Goal: Check status: Check status

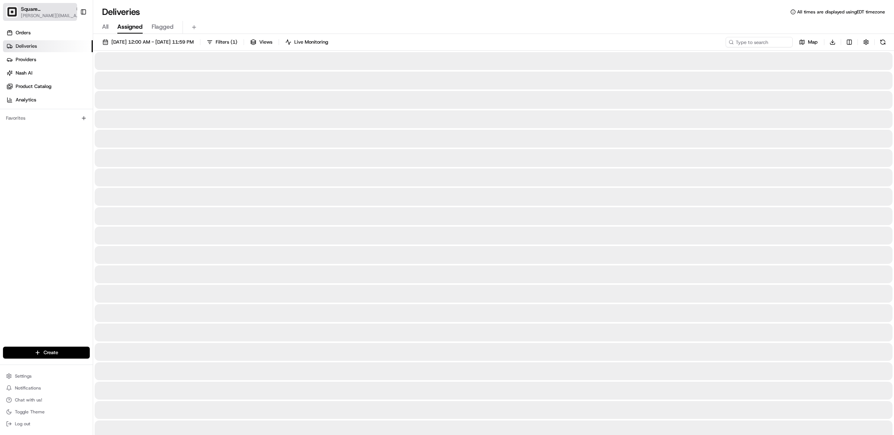
click at [48, 12] on div "Square [GEOGRAPHIC_DATA]" at bounding box center [51, 8] width 60 height 7
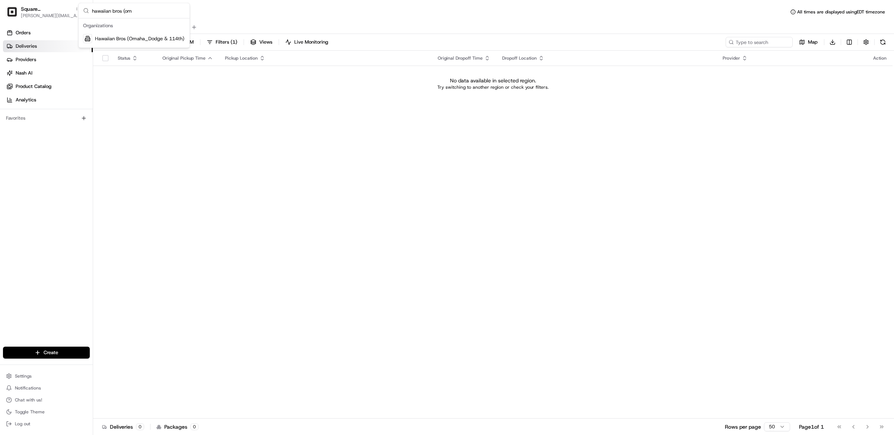
type input "hawaiian bros (om"
click at [140, 41] on span "Hawaiian Bros (Omaha_Dodge & 114th)" at bounding box center [139, 38] width 89 height 7
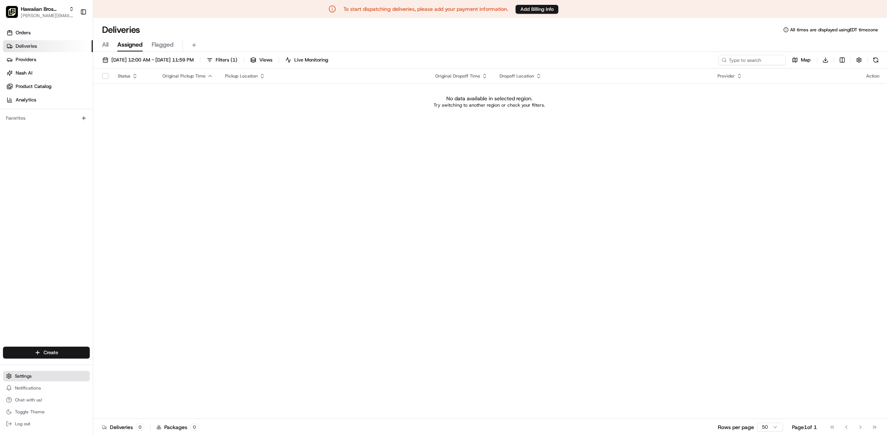
click at [29, 379] on span "Settings" at bounding box center [23, 376] width 17 height 6
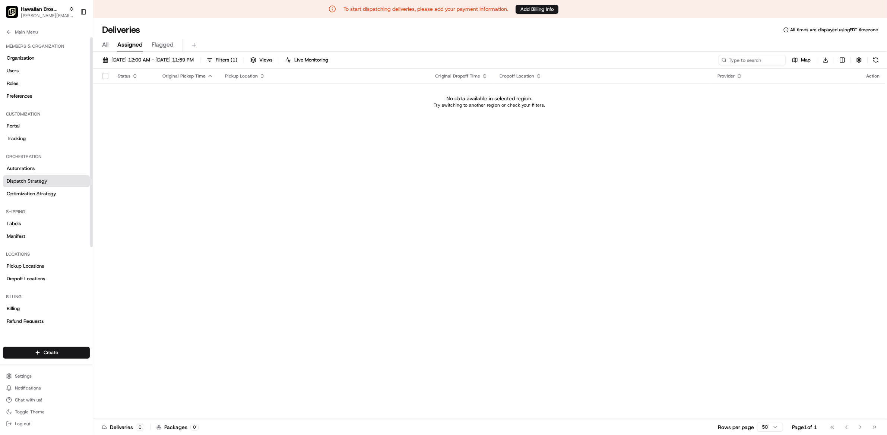
click at [60, 186] on link "Dispatch Strategy" at bounding box center [46, 181] width 87 height 12
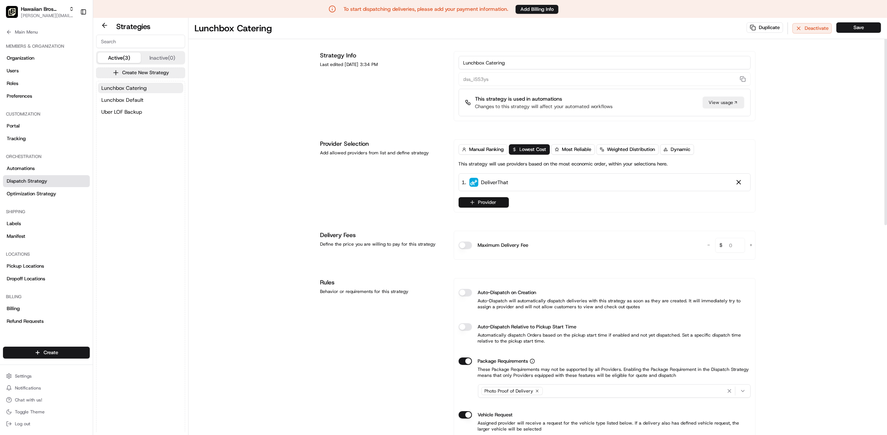
click at [494, 203] on button "Provider" at bounding box center [484, 202] width 50 height 10
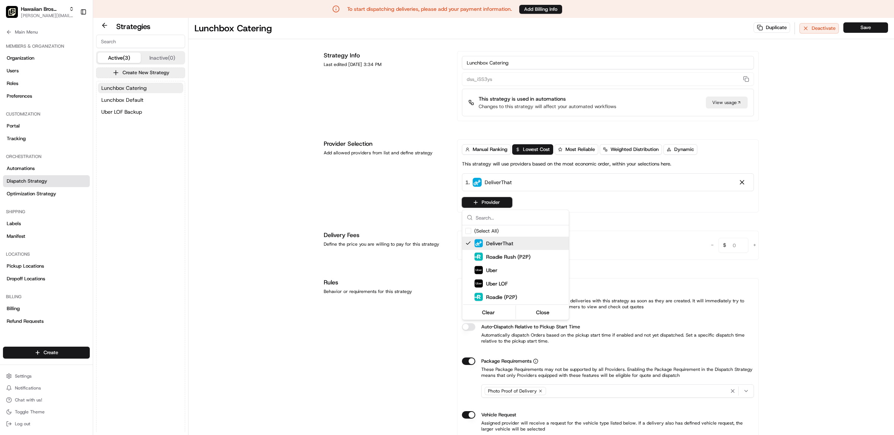
click at [491, 149] on html "To start dispatching deliveries, please add your payment information. Add Billi…" at bounding box center [447, 217] width 894 height 435
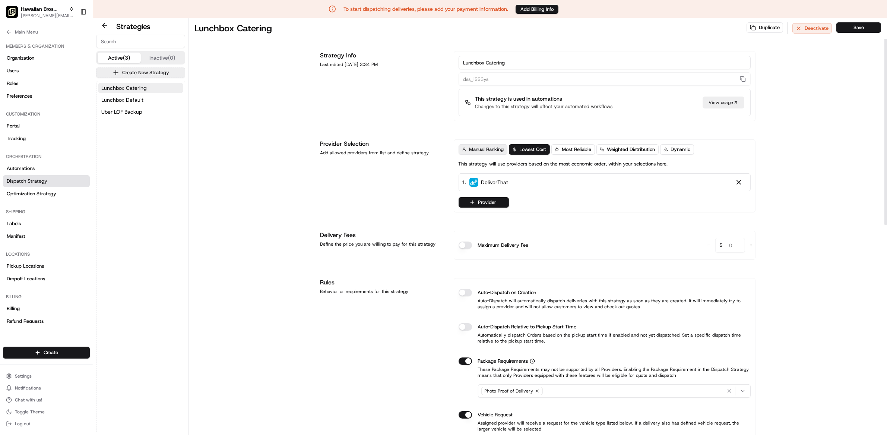
click at [484, 149] on span "Manual Ranking" at bounding box center [486, 149] width 35 height 7
click at [489, 202] on button "Provider" at bounding box center [484, 202] width 50 height 10
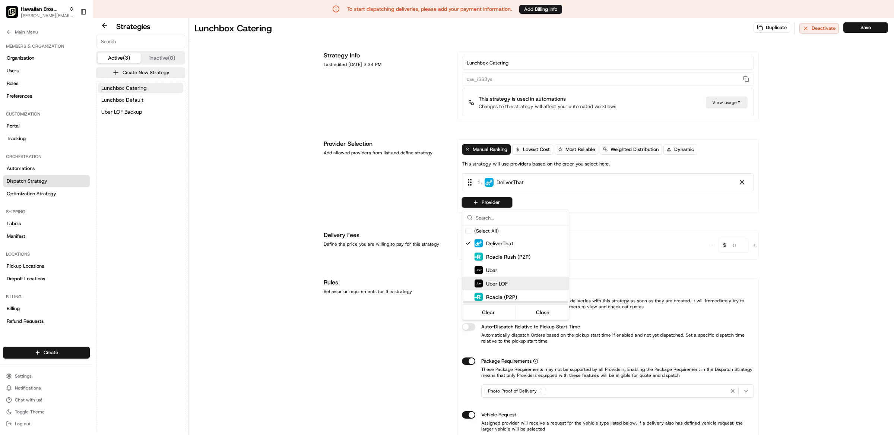
click at [499, 278] on div "Uber LOF" at bounding box center [529, 283] width 134 height 13
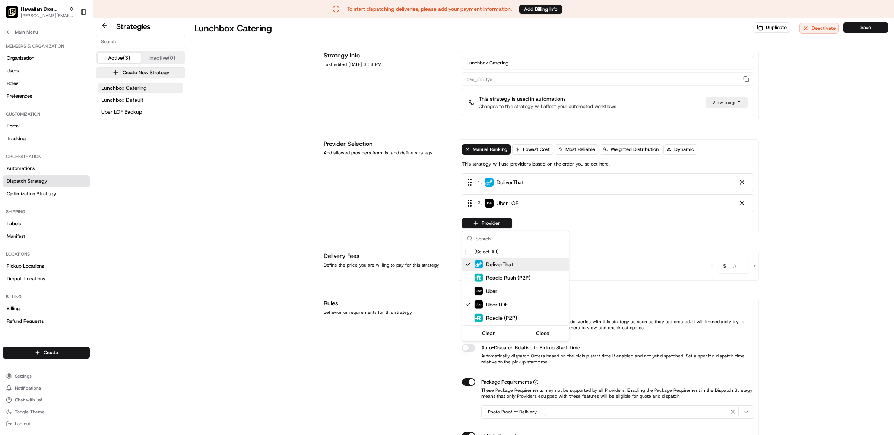
click at [872, 28] on html "To start dispatching deliveries, please add your payment information. Add Billi…" at bounding box center [447, 217] width 894 height 435
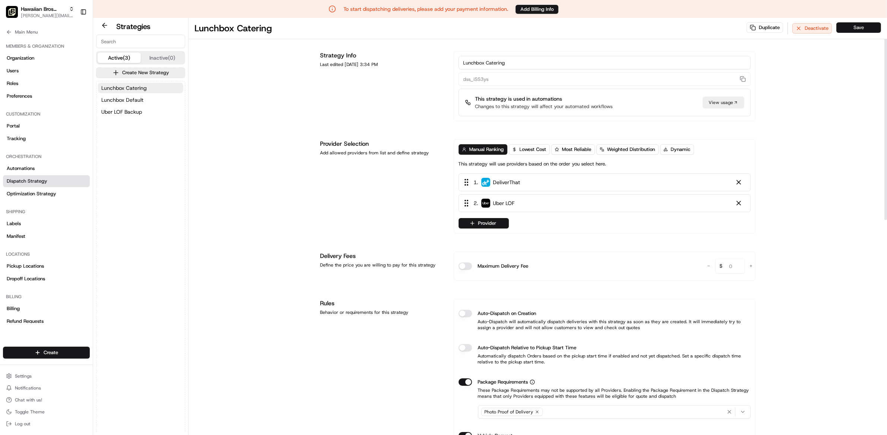
click at [870, 27] on button "Save" at bounding box center [858, 27] width 45 height 10
click at [125, 100] on span "Lunchbox Default" at bounding box center [122, 99] width 42 height 7
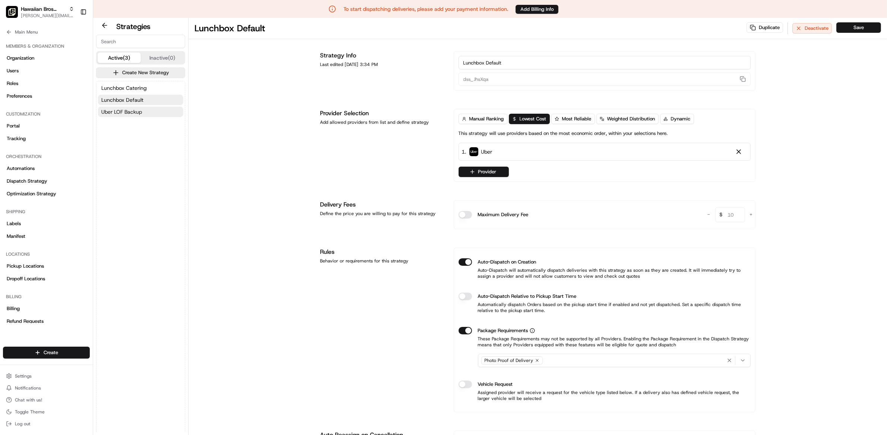
click at [129, 112] on span "Uber LOF Backup" at bounding box center [121, 111] width 41 height 7
click at [30, 13] on span "[PERSON_NAME][EMAIL_ADDRESS][DOMAIN_NAME]" at bounding box center [47, 16] width 53 height 6
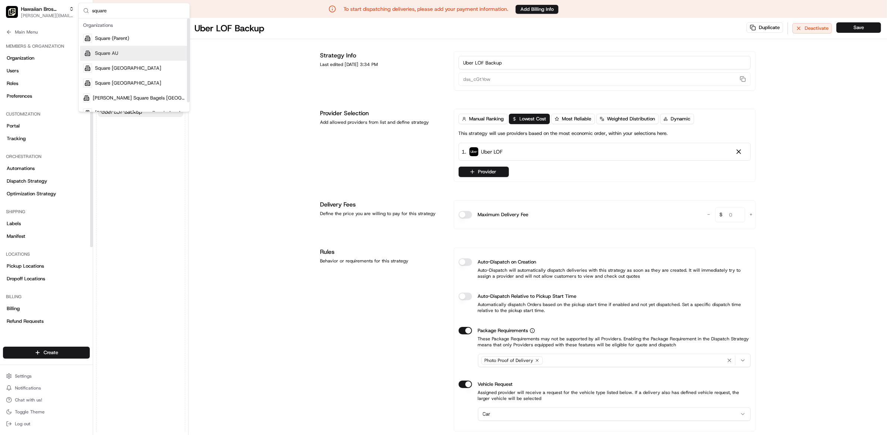
type input "square"
click at [115, 52] on span "Square AU" at bounding box center [106, 53] width 23 height 7
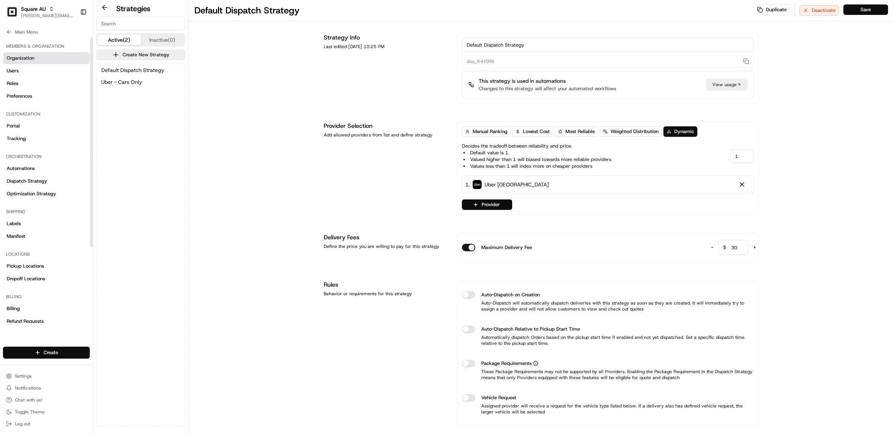
click at [26, 59] on span "Organization" at bounding box center [21, 58] width 28 height 7
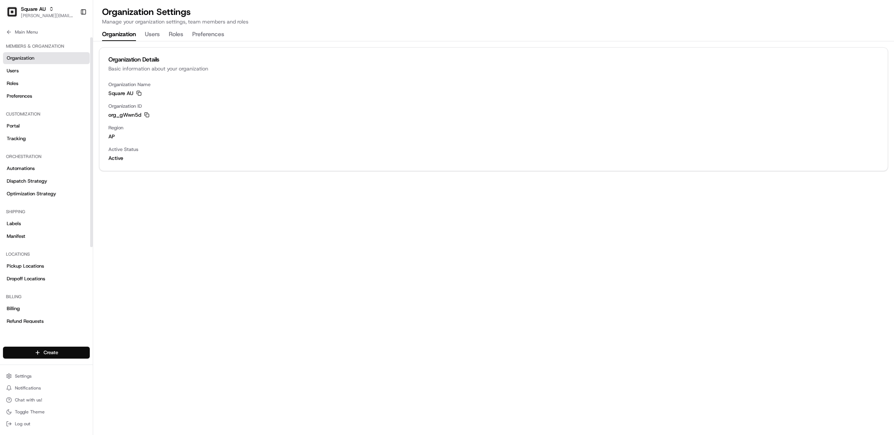
click at [2, 31] on div "Main Menu" at bounding box center [46, 30] width 93 height 13
click at [6, 31] on icon at bounding box center [9, 32] width 6 height 6
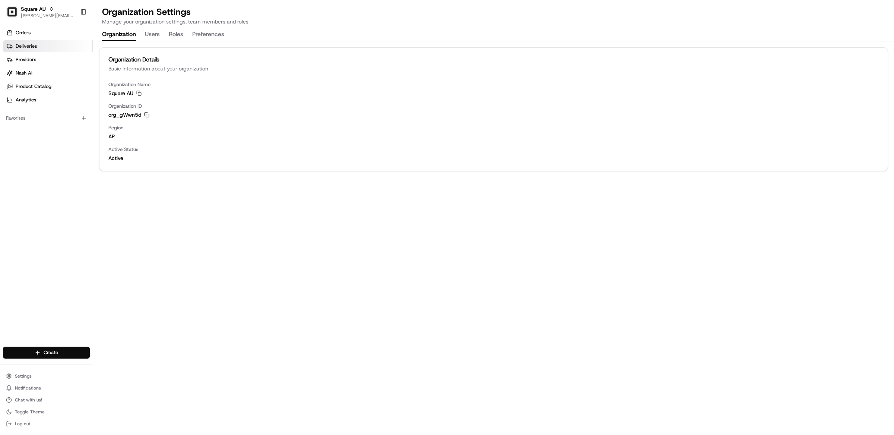
click at [22, 52] on link "Deliveries" at bounding box center [48, 46] width 90 height 12
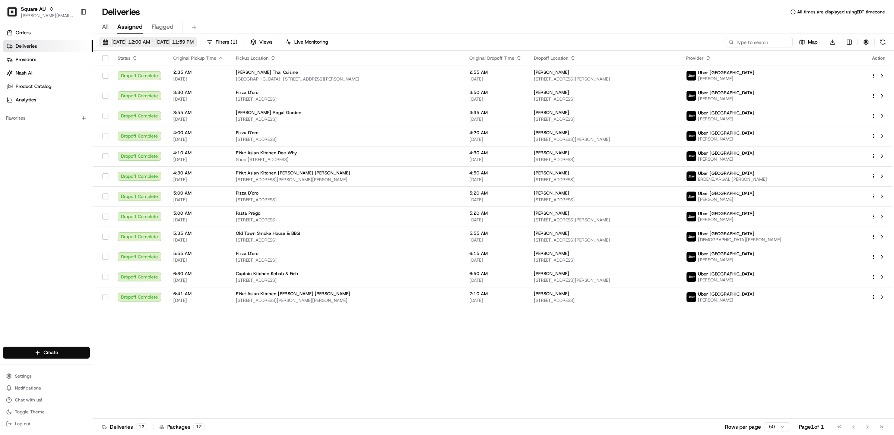
click at [133, 43] on span "[DATE] 12:00 AM - [DATE] 11:59 PM" at bounding box center [152, 42] width 82 height 7
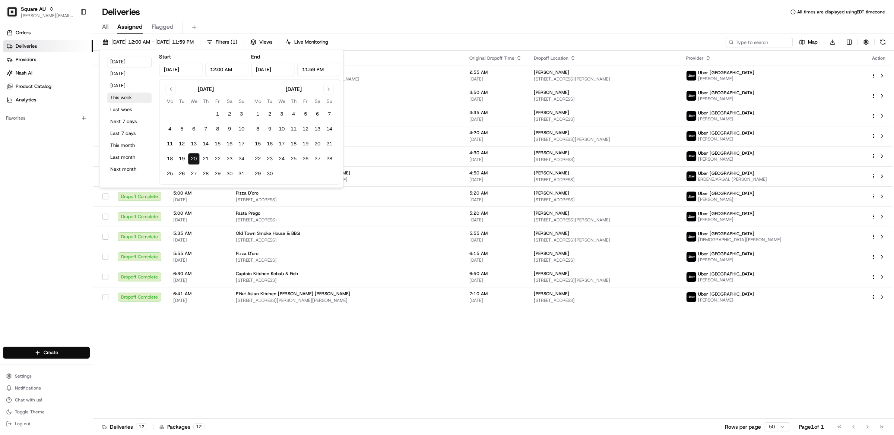
click at [130, 97] on button "This week" at bounding box center [129, 97] width 45 height 10
type input "[DATE]"
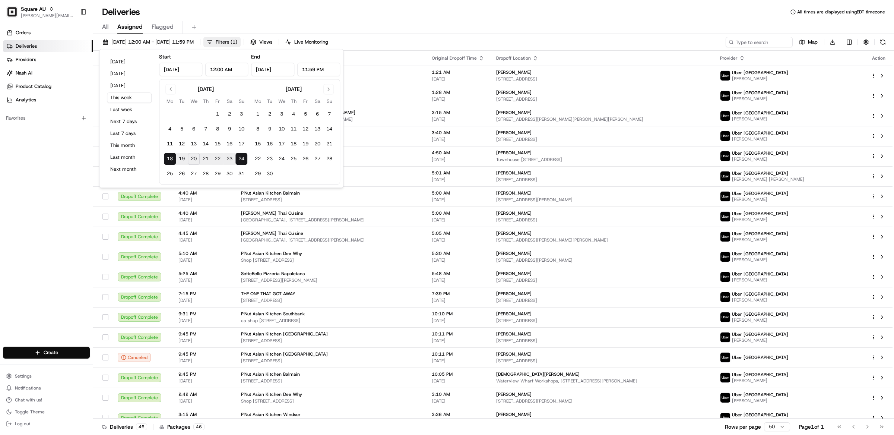
click at [237, 44] on span "Filters ( 1 )" at bounding box center [227, 42] width 22 height 7
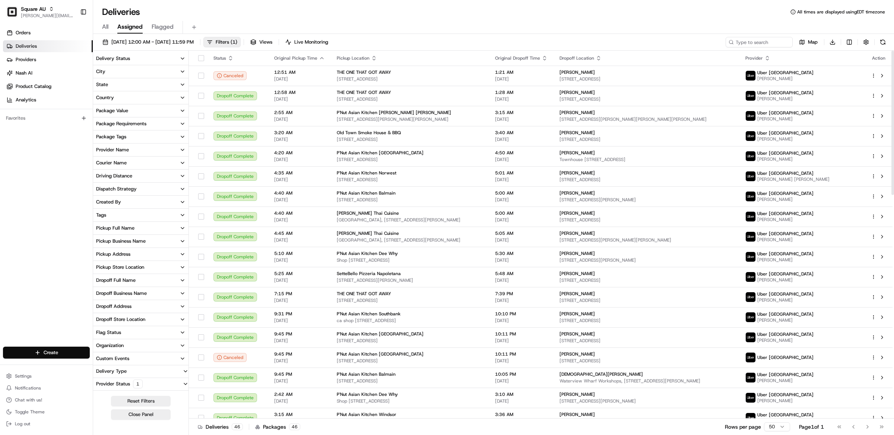
click at [145, 63] on button "Delivery Status" at bounding box center [140, 58] width 95 height 13
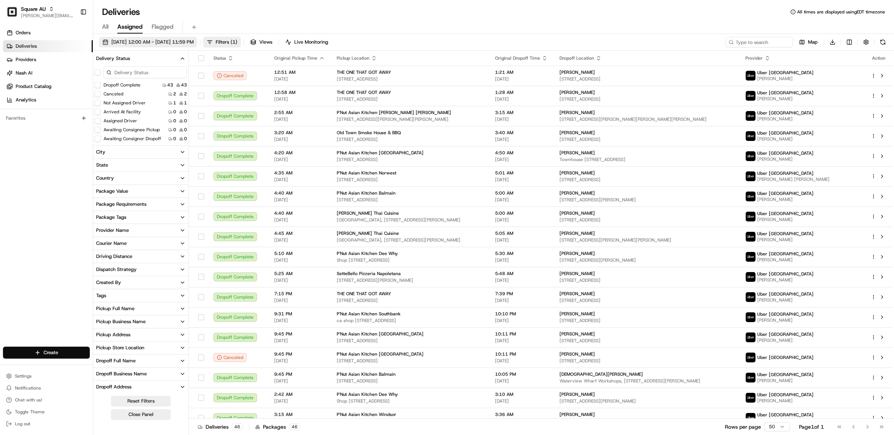
click at [161, 40] on span "[DATE] 12:00 AM - [DATE] 11:59 PM" at bounding box center [152, 42] width 82 height 7
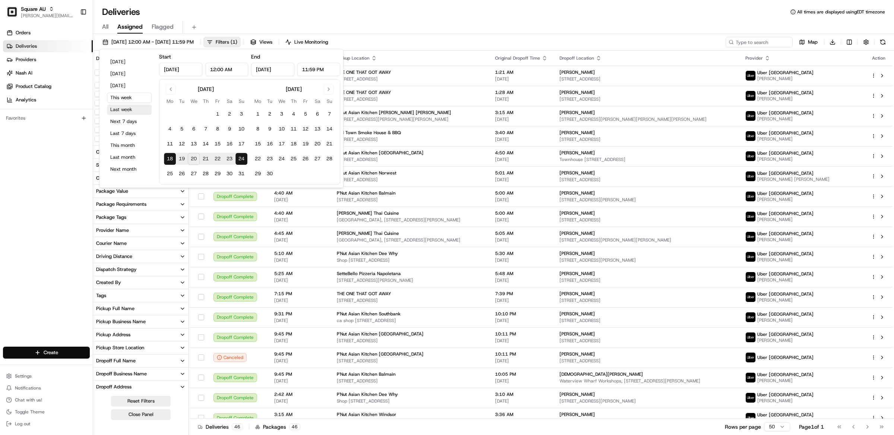
click at [130, 112] on button "Last week" at bounding box center [129, 109] width 45 height 10
type input "[DATE]"
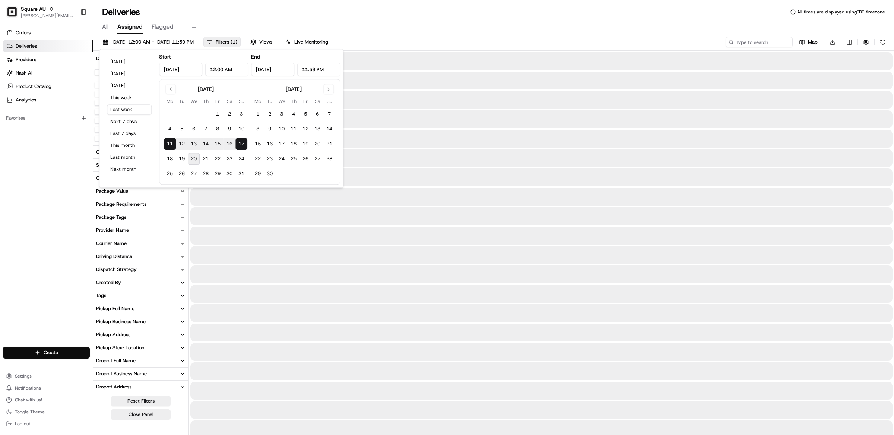
click at [223, 12] on div "Deliveries All times are displayed using EDT timezone" at bounding box center [493, 12] width 801 height 12
